Goal: Task Accomplishment & Management: Complete application form

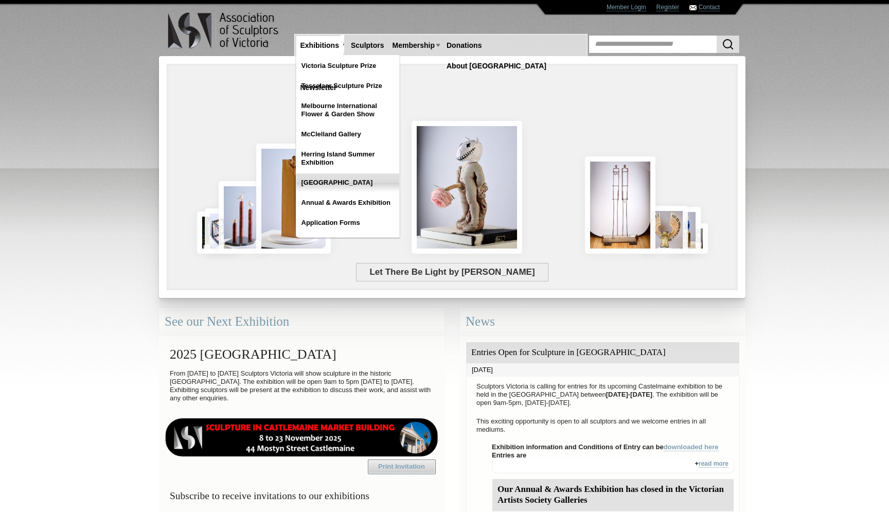
click at [340, 184] on link "[GEOGRAPHIC_DATA]" at bounding box center [347, 182] width 103 height 19
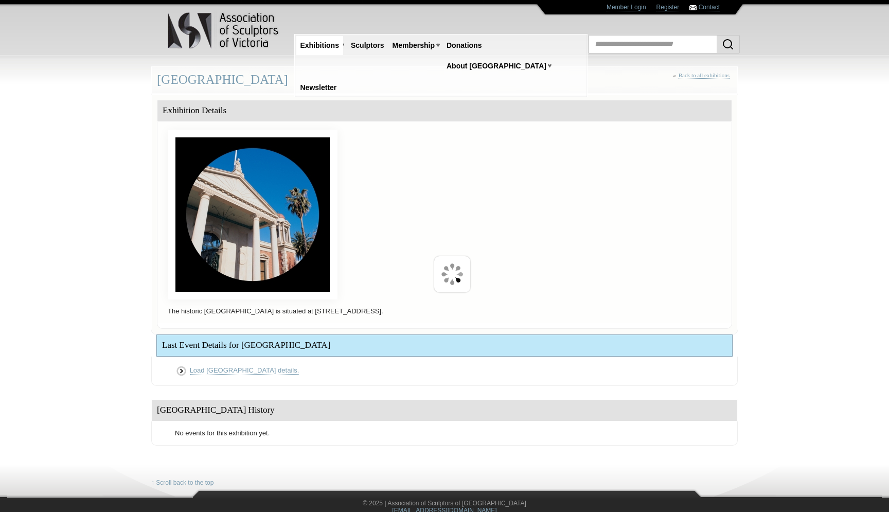
scroll to position [85, 0]
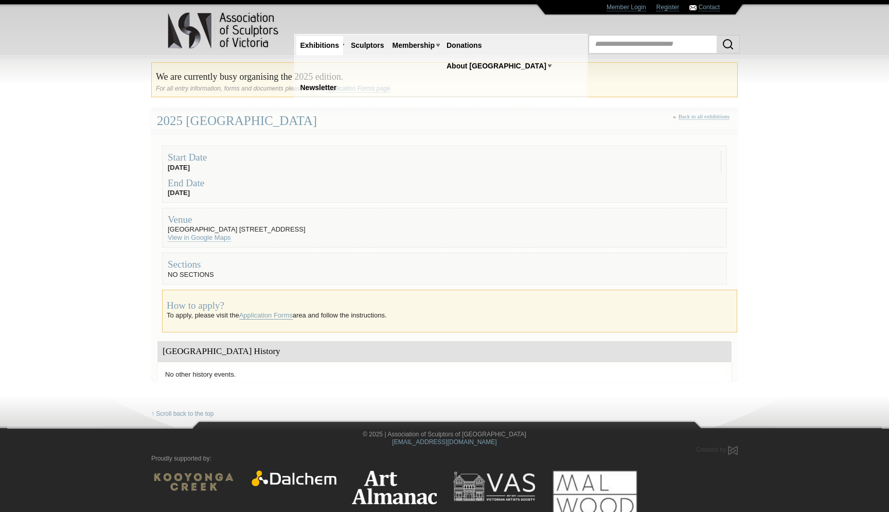
click at [281, 314] on link "Application Forms" at bounding box center [265, 315] width 53 height 8
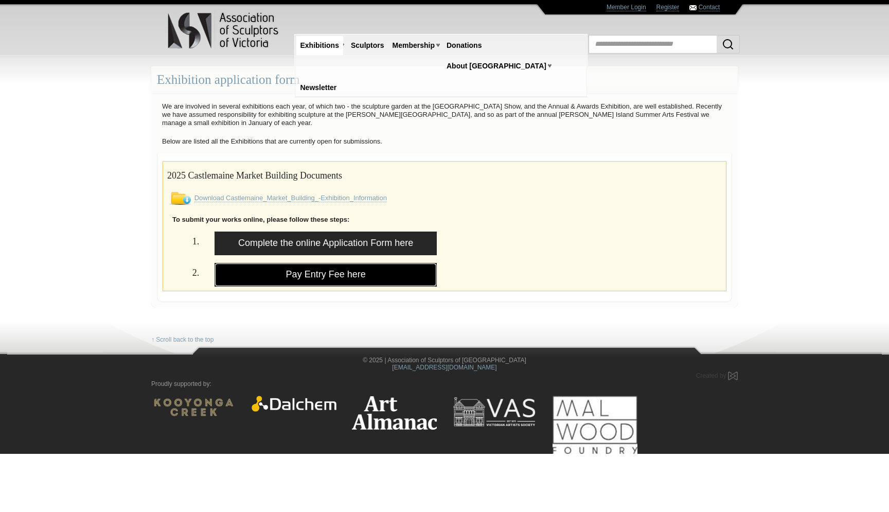
click at [307, 276] on link "Pay Entry Fee here" at bounding box center [325, 275] width 222 height 24
